Goal: Complete application form

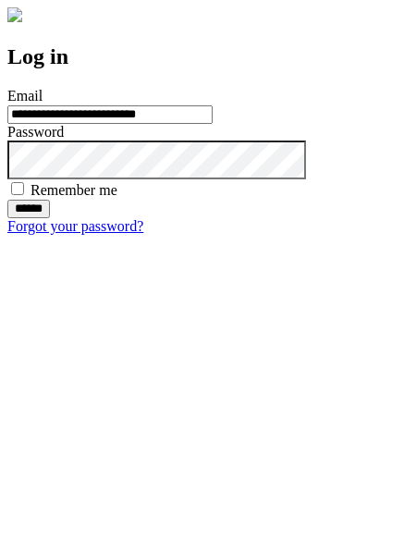
type input "**********"
click at [50, 218] on input "******" at bounding box center [28, 209] width 43 height 19
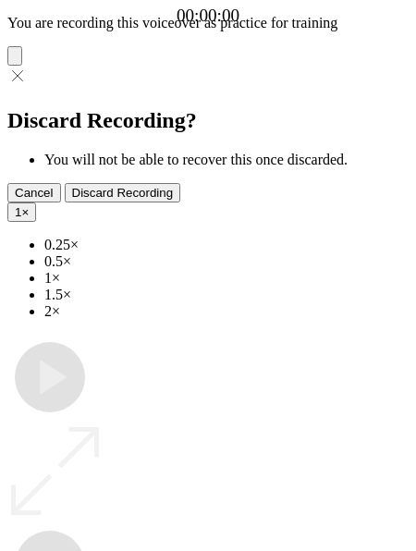
type input "**********"
